Goal: Book appointment/travel/reservation

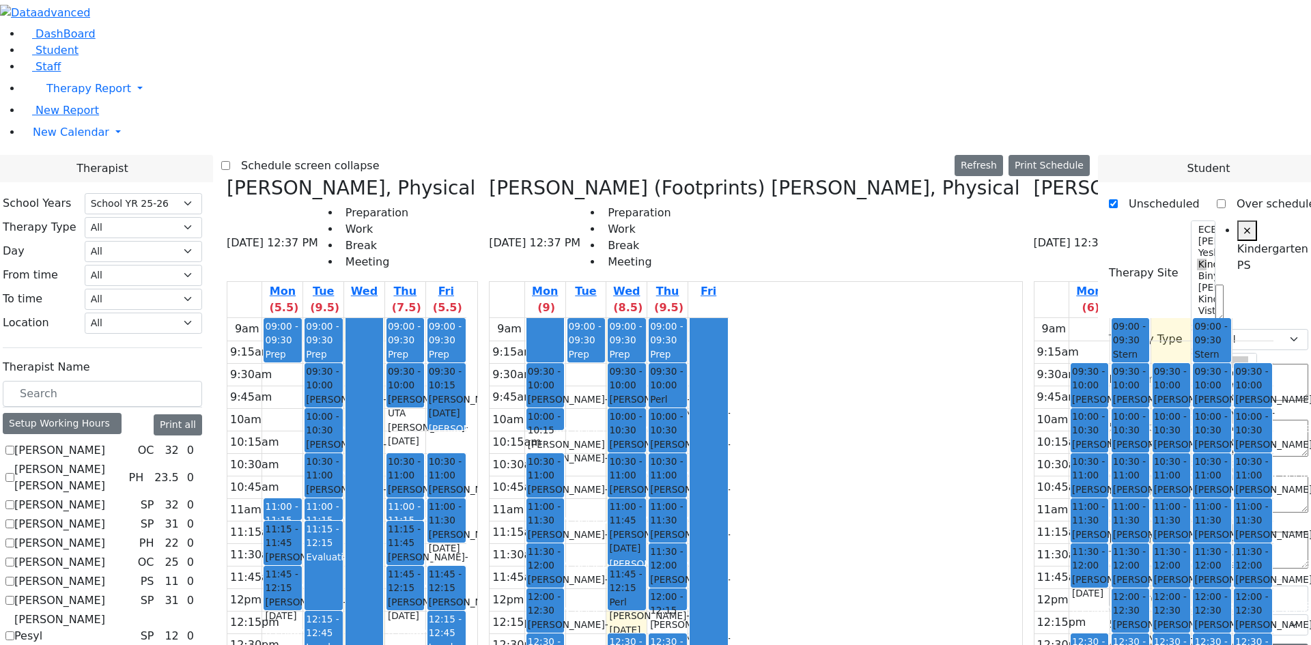
select select "212"
select select "51"
select select "2"
click at [563, 573] on div "[PERSON_NAME] - [DATE]" at bounding box center [545, 587] width 35 height 28
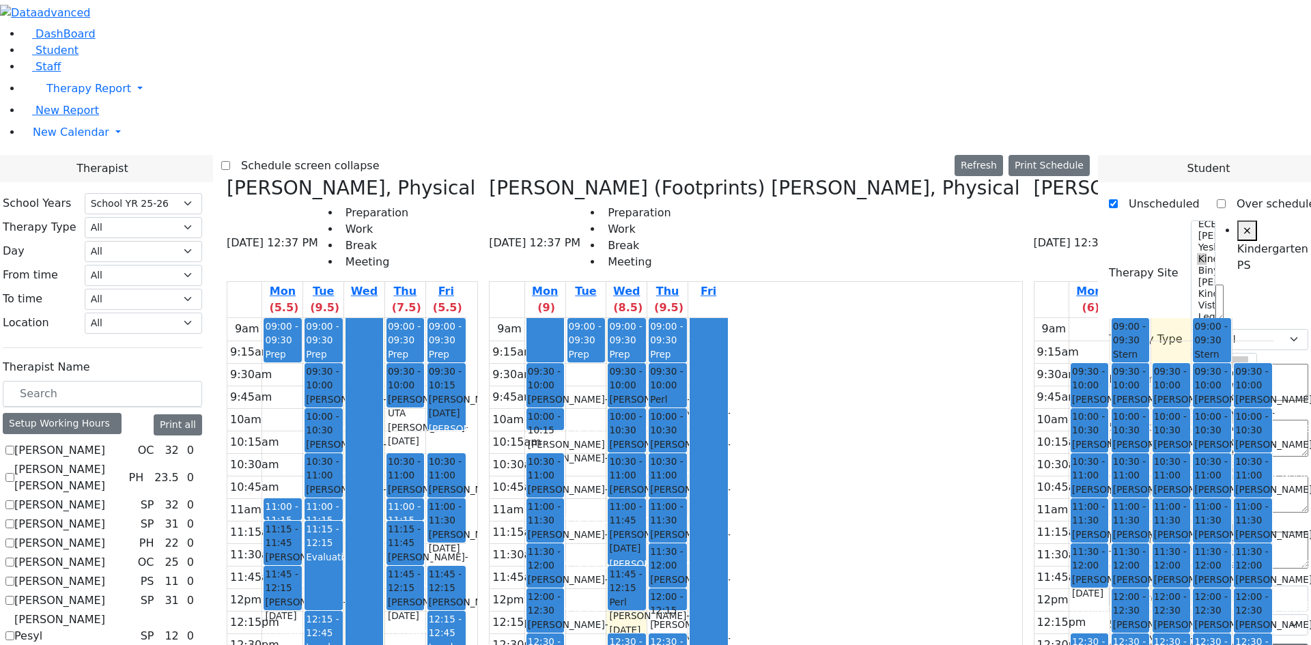
click at [608, 619] on span "- [DATE]" at bounding box center [568, 631] width 81 height 25
click at [728, 376] on div "9am 9:15am 9:30am 9:45am 10am 10:15am 10:30am 10:45am 11am 11:15am 11:30am 11:4…" at bounding box center [608, 588] width 239 height 541
click at [713, 383] on div "9am 9:15am 9:30am 9:45am 10am 10:15am 10:30am 10:45am 11am 11:15am 11:30am 11:4…" at bounding box center [608, 588] width 239 height 541
click at [728, 384] on div "9am 9:15am 9:30am 9:45am 10am 10:15am 10:30am 10:45am 11am 11:15am 11:30am 11:4…" at bounding box center [608, 588] width 239 height 541
click at [728, 385] on div "9am 9:15am 9:30am 9:45am 10am 10:15am 10:30am 10:45am 11am 11:15am 11:30am 11:4…" at bounding box center [608, 588] width 239 height 541
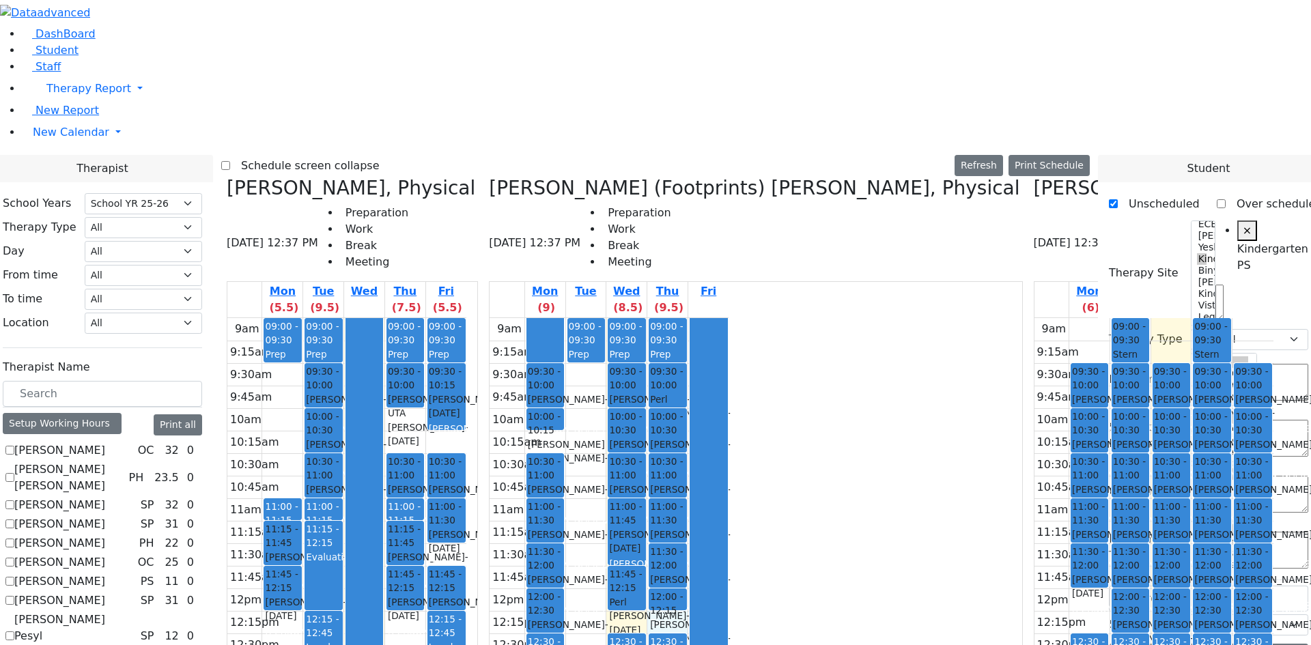
click at [683, 636] on span "12:30 - 12:45" at bounding box center [666, 648] width 33 height 25
click at [644, 635] on div "12:30 - 12:45" at bounding box center [626, 649] width 35 height 28
click at [724, 410] on div "9am 9:15am 9:30am 9:45am 10am 10:15am 10:30am 10:45am 11am 11:15am 11:30am 11:4…" at bounding box center [608, 588] width 239 height 541
drag, startPoint x: 720, startPoint y: 575, endPoint x: 740, endPoint y: 608, distance: 38.6
click at [728, 608] on div "9am 9:15am 9:30am 9:45am 10am 10:15am 10:30am 10:45am 11am 11:15am 11:30am 11:4…" at bounding box center [608, 588] width 239 height 541
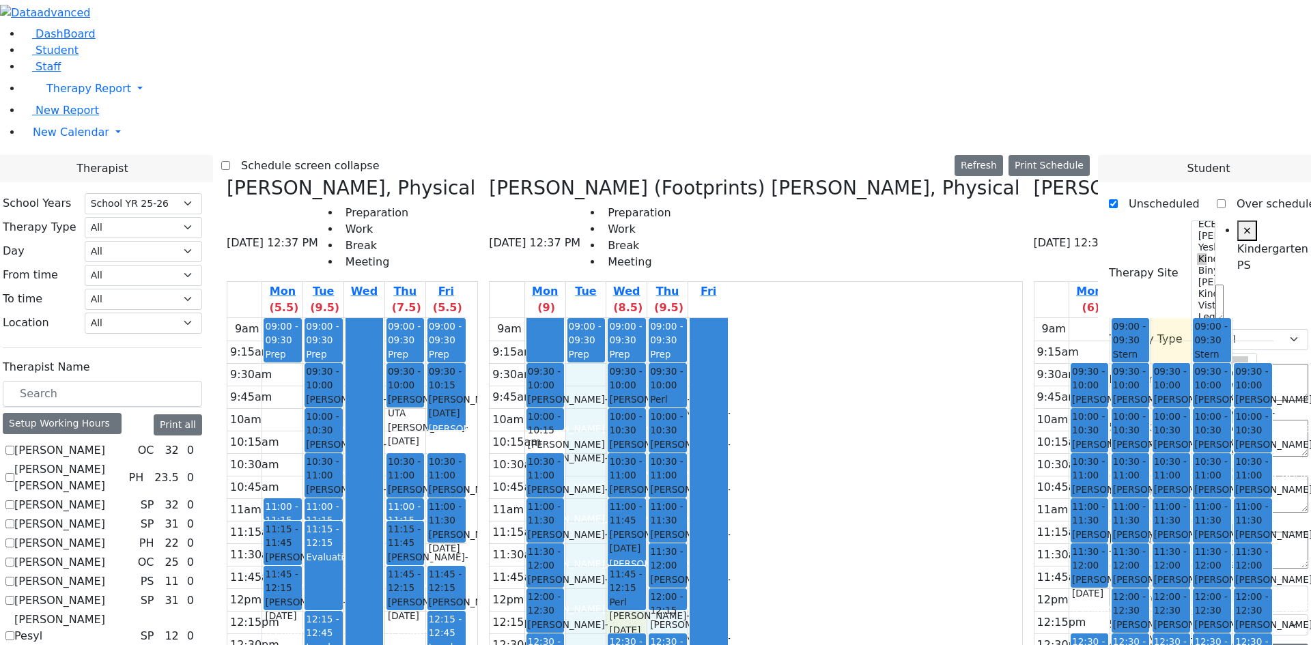
drag, startPoint x: 772, startPoint y: 610, endPoint x: 716, endPoint y: 130, distance: 482.5
click at [716, 318] on div "9am 9:15am 9:30am 9:45am 10am 10:15am 10:30am 10:45am 11am 11:15am 11:30am 11:4…" at bounding box center [608, 588] width 239 height 541
drag, startPoint x: 816, startPoint y: 238, endPoint x: 827, endPoint y: 352, distance: 115.2
click at [727, 352] on div at bounding box center [708, 587] width 37 height 539
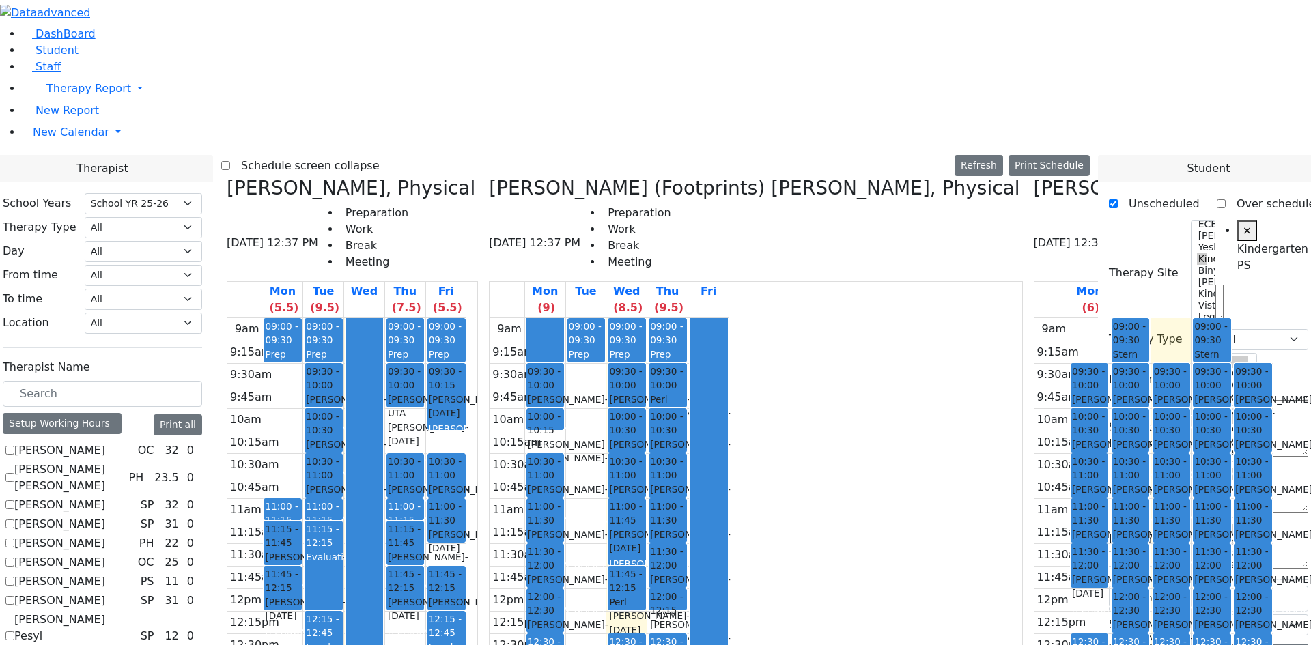
click at [727, 354] on div at bounding box center [708, 587] width 37 height 539
click at [1193, 409] on div "10:00 - 10:30 [PERSON_NAME] - [DATE] [PERSON_NAME]" at bounding box center [1211, 430] width 36 height 43
click at [1034, 378] on div "9am 9:15am 9:30am 9:45am 10am 10:15am 10:30am 10:45am 11am 11:15am 11:30am 11:4…" at bounding box center [1153, 588] width 239 height 541
click at [1086, 472] on div "9am 9:15am 9:30am 9:45am 10am 10:15am 10:30am 10:45am 11am 11:15am 11:30am 11:4…" at bounding box center [1153, 588] width 239 height 541
